Goal: Transaction & Acquisition: Purchase product/service

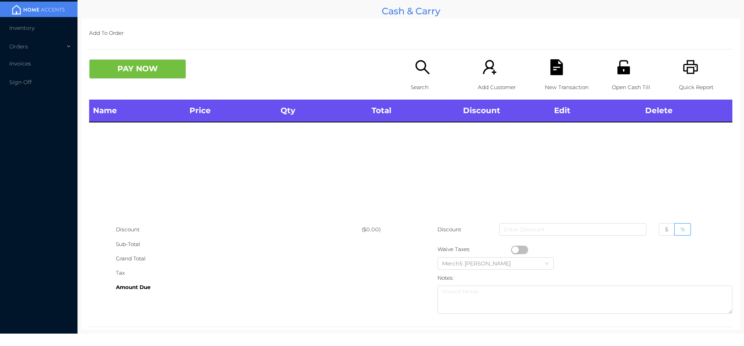
click at [427, 73] on icon "icon: search" at bounding box center [423, 67] width 16 height 16
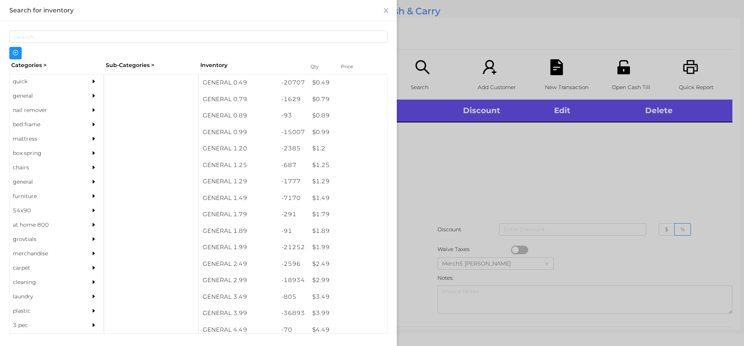
click at [85, 91] on div "general" at bounding box center [57, 96] width 94 height 14
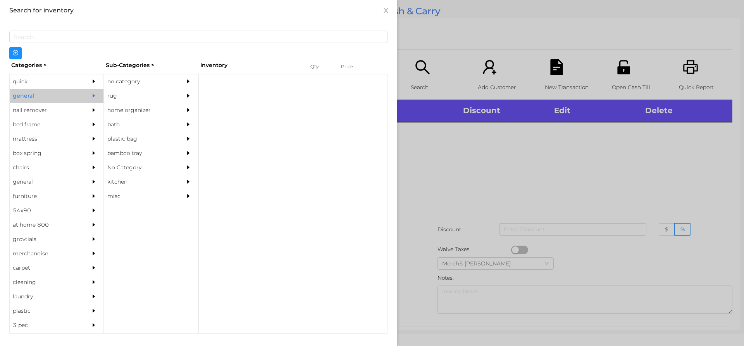
click at [191, 85] on div at bounding box center [189, 81] width 15 height 14
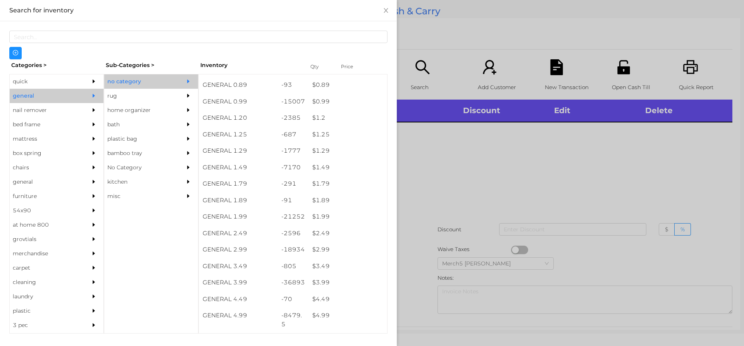
scroll to position [194, 0]
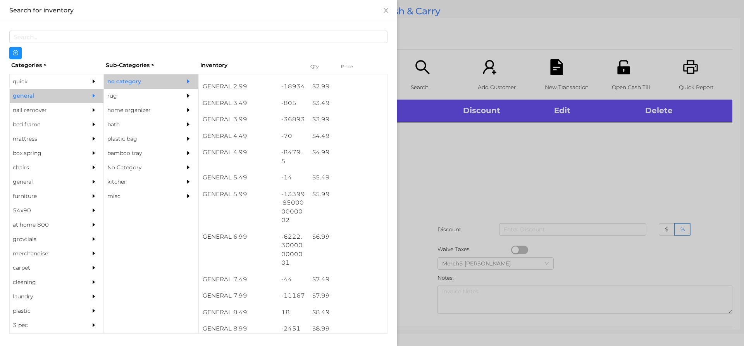
click at [446, 199] on div at bounding box center [372, 173] width 744 height 346
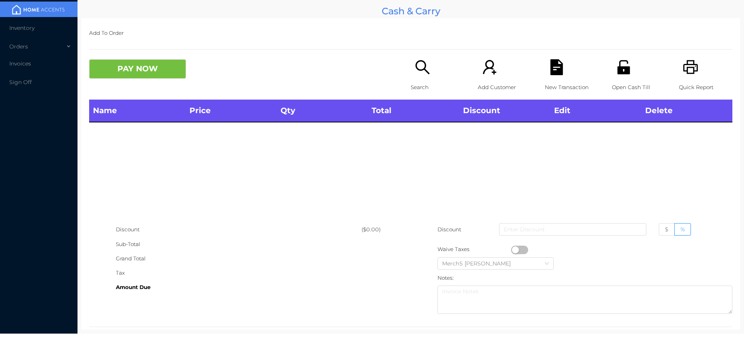
click at [429, 81] on p "Search" at bounding box center [437, 87] width 53 height 14
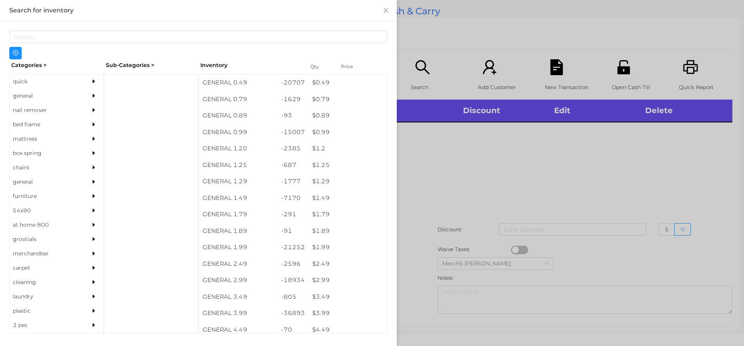
click at [79, 100] on div "general" at bounding box center [57, 96] width 94 height 14
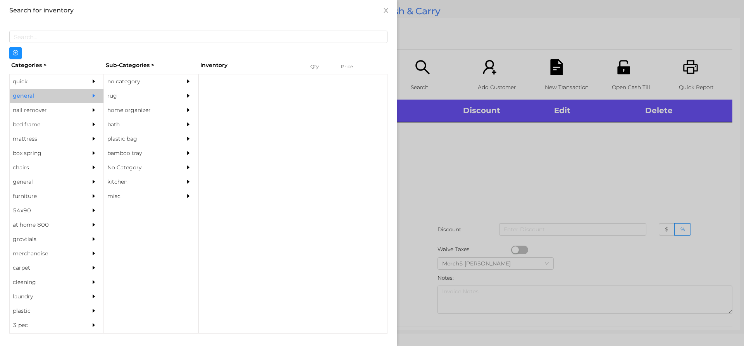
click at [149, 82] on div "no category" at bounding box center [139, 81] width 71 height 14
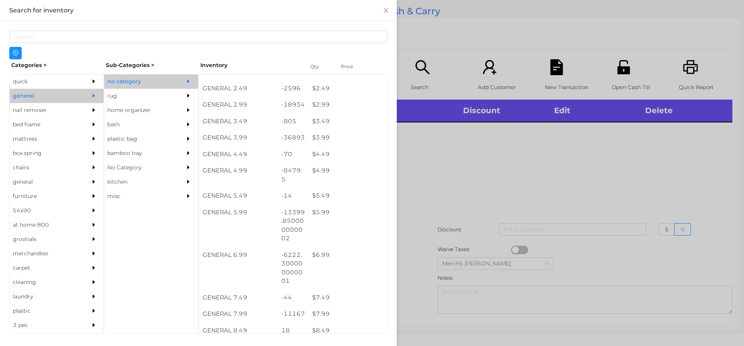
scroll to position [177, 0]
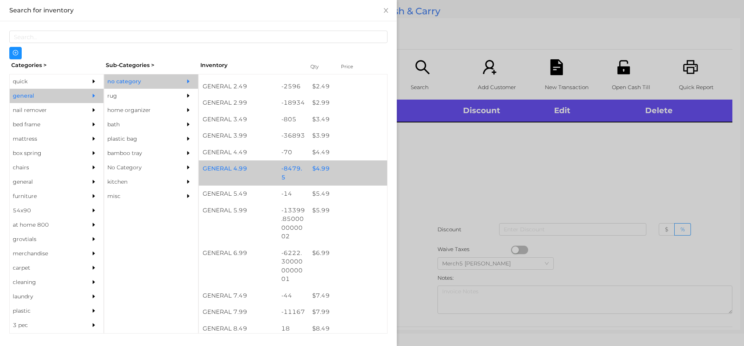
click at [346, 166] on div "$ 4.99" at bounding box center [347, 168] width 79 height 17
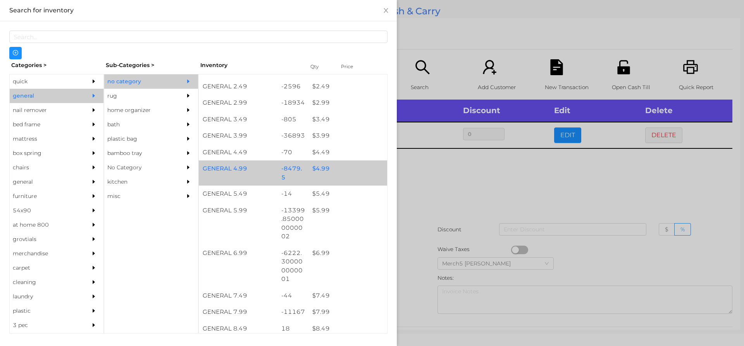
click at [365, 170] on div "$ 4.99" at bounding box center [347, 168] width 79 height 17
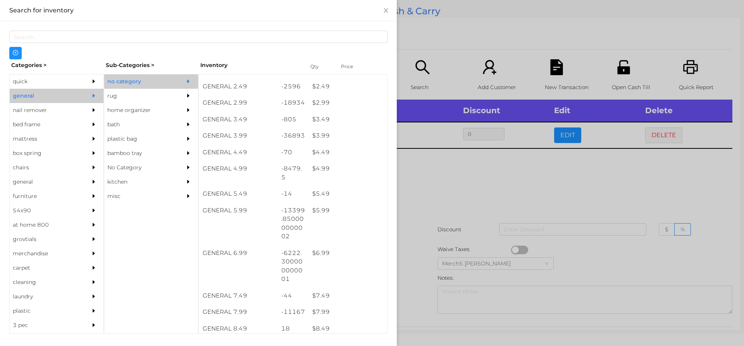
click at [466, 179] on div at bounding box center [372, 173] width 744 height 346
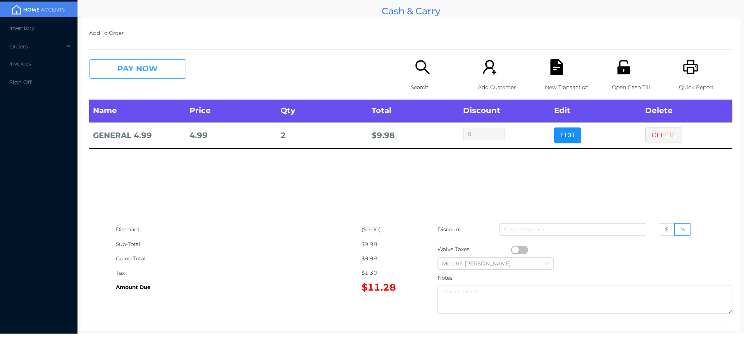
click at [179, 67] on button "PAY NOW" at bounding box center [137, 68] width 97 height 19
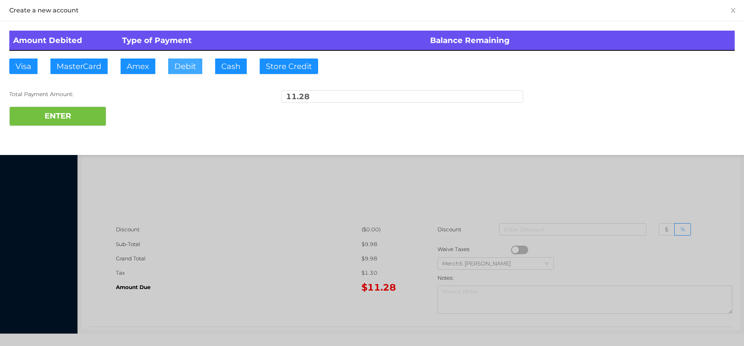
click at [196, 65] on button "Debit" at bounding box center [185, 65] width 34 height 15
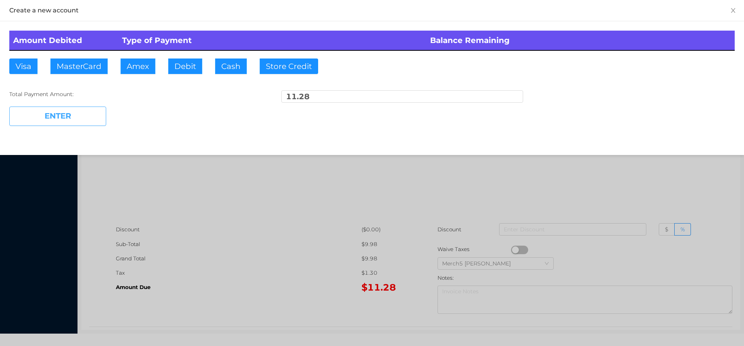
click at [81, 117] on button "ENTER" at bounding box center [57, 116] width 97 height 19
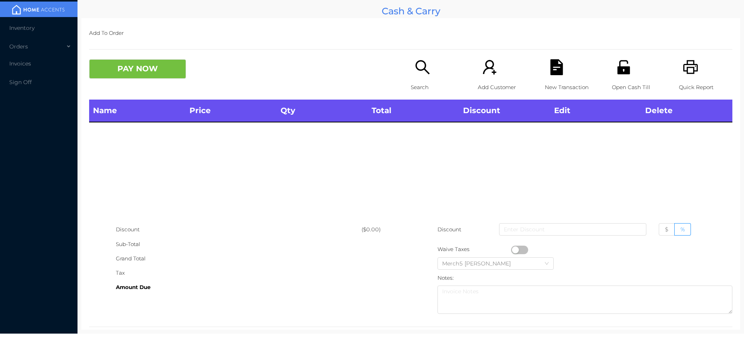
click at [415, 65] on icon "icon: search" at bounding box center [422, 67] width 14 height 14
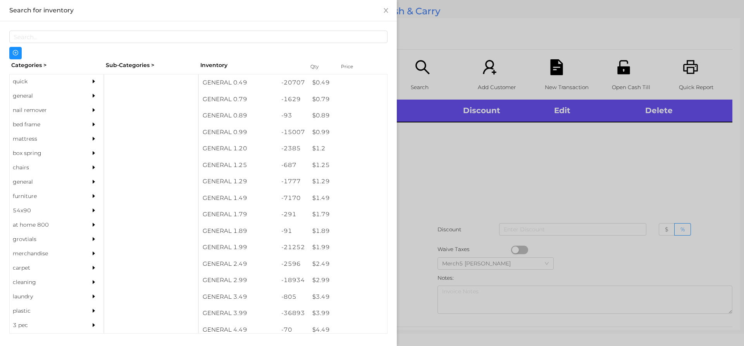
click at [76, 103] on div "general" at bounding box center [57, 96] width 94 height 14
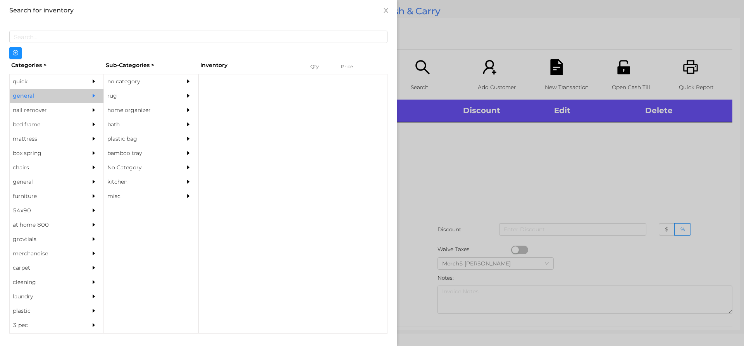
click at [183, 87] on div at bounding box center [189, 81] width 15 height 14
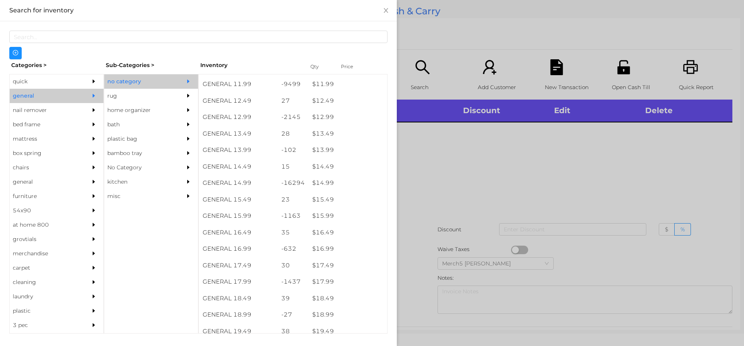
scroll to position [620, 0]
click at [514, 169] on div at bounding box center [372, 173] width 744 height 346
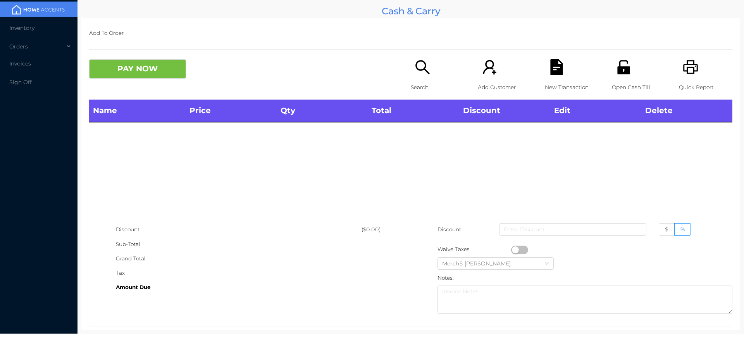
click at [698, 63] on div "Quick Report" at bounding box center [705, 79] width 53 height 40
click at [413, 80] on p "Search" at bounding box center [437, 87] width 53 height 14
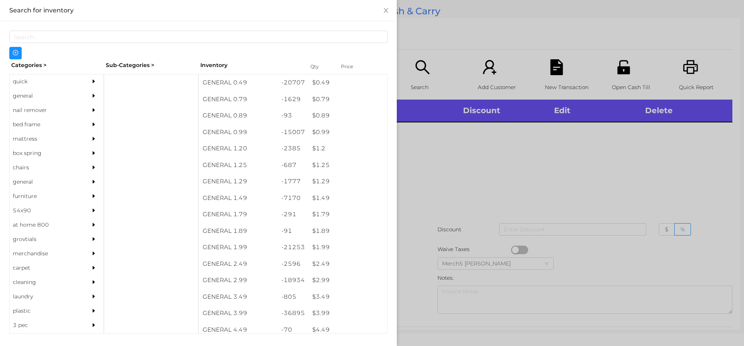
click at [88, 95] on div at bounding box center [95, 96] width 15 height 14
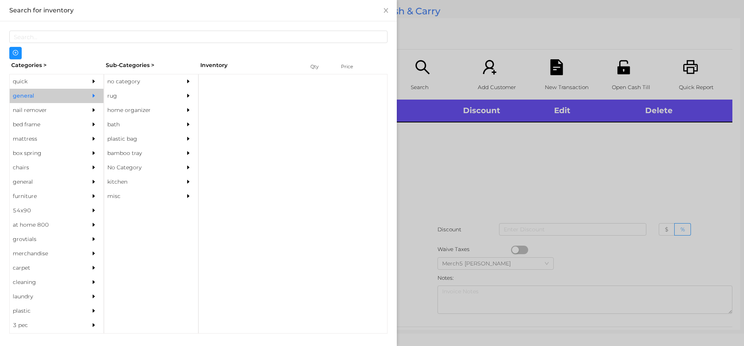
click at [152, 84] on div "no category" at bounding box center [139, 81] width 71 height 14
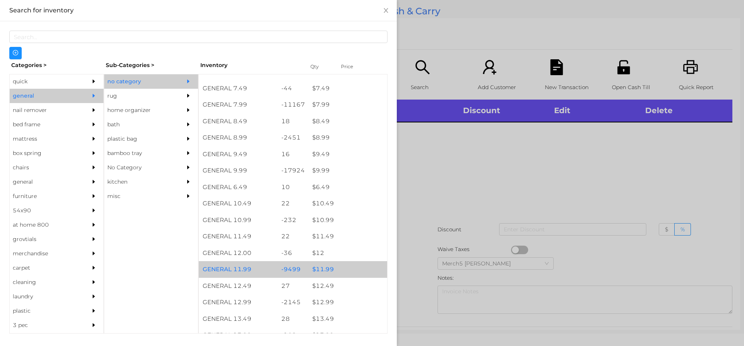
scroll to position [465, 0]
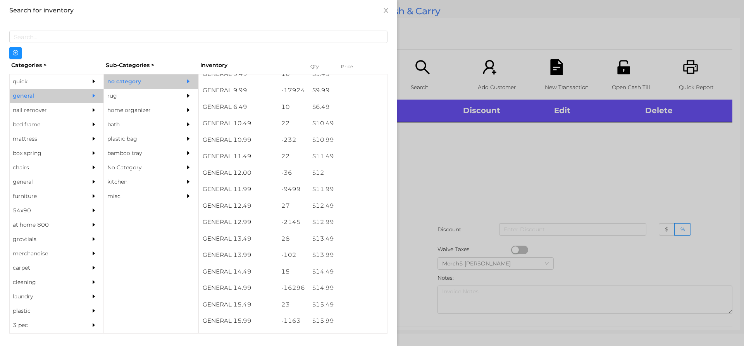
click at [425, 184] on div at bounding box center [372, 173] width 744 height 346
